Goal: Register for event/course

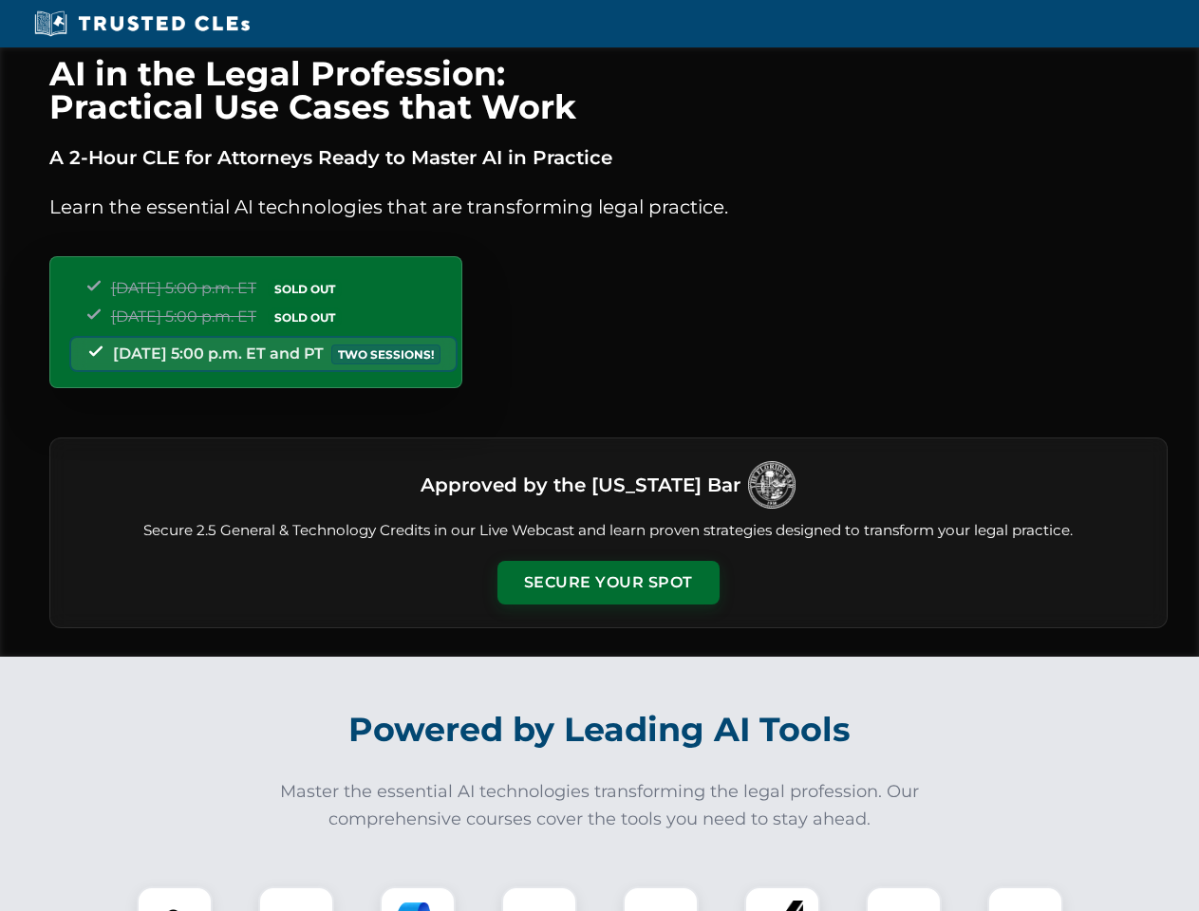
click at [607, 583] on button "Secure Your Spot" at bounding box center [608, 583] width 222 height 44
click at [175, 899] on img at bounding box center [174, 924] width 55 height 55
click at [296, 899] on div at bounding box center [296, 924] width 76 height 76
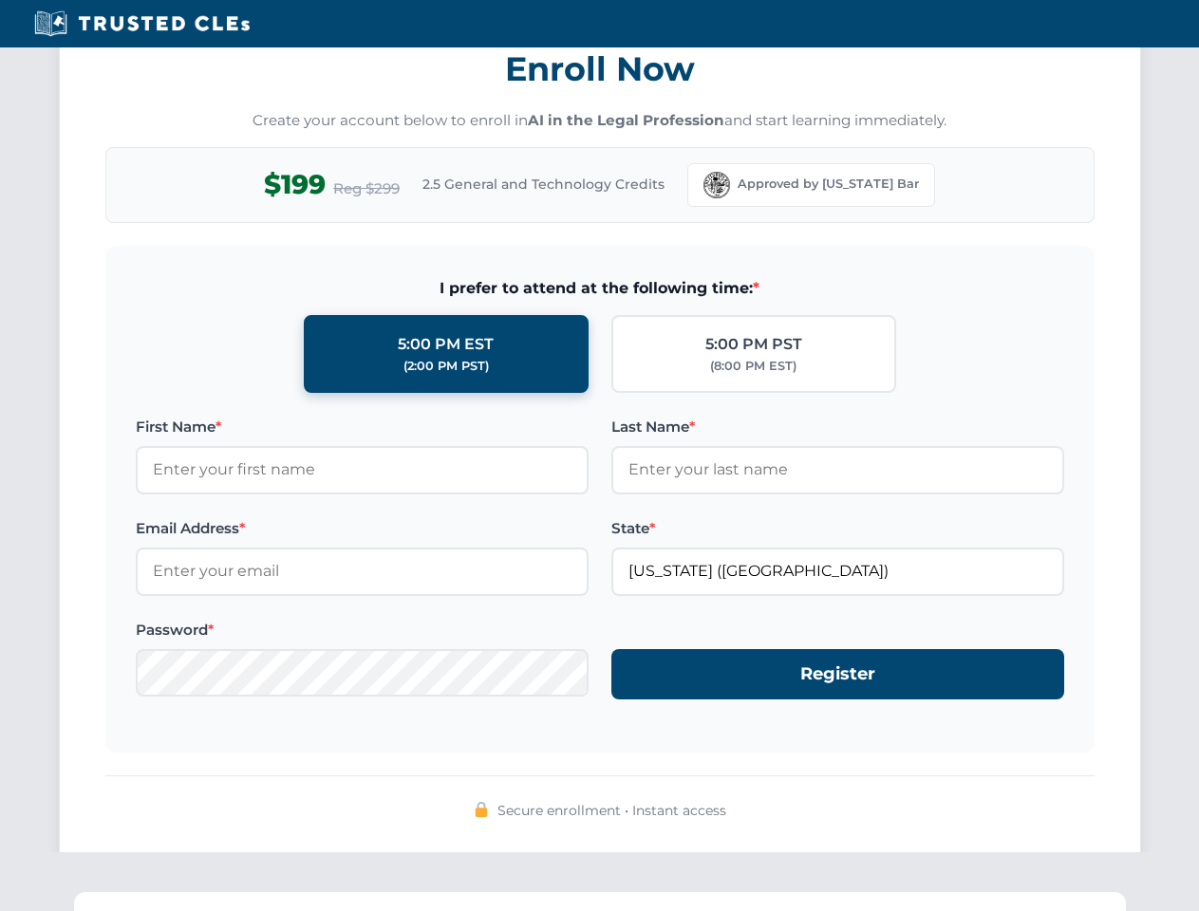
scroll to position [1863, 0]
